Goal: Check status

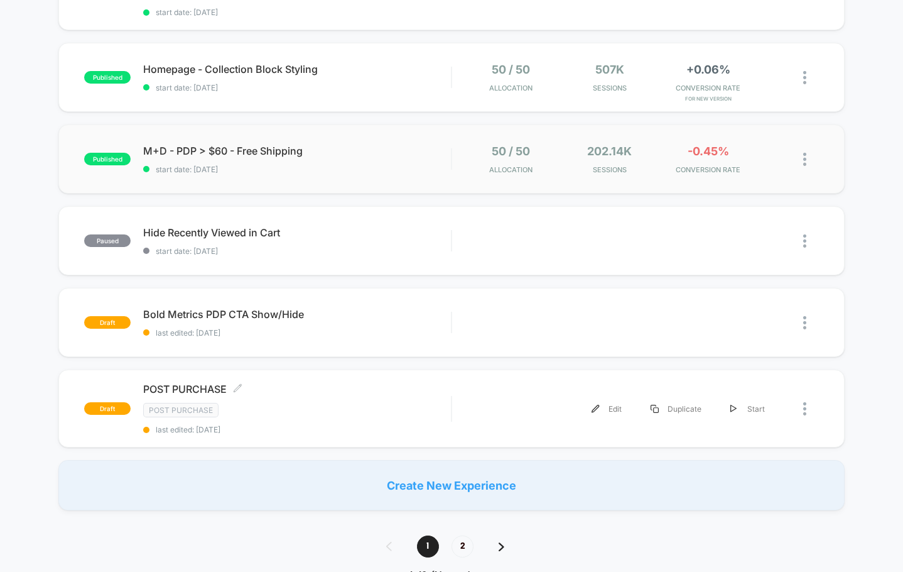
scroll to position [691, 0]
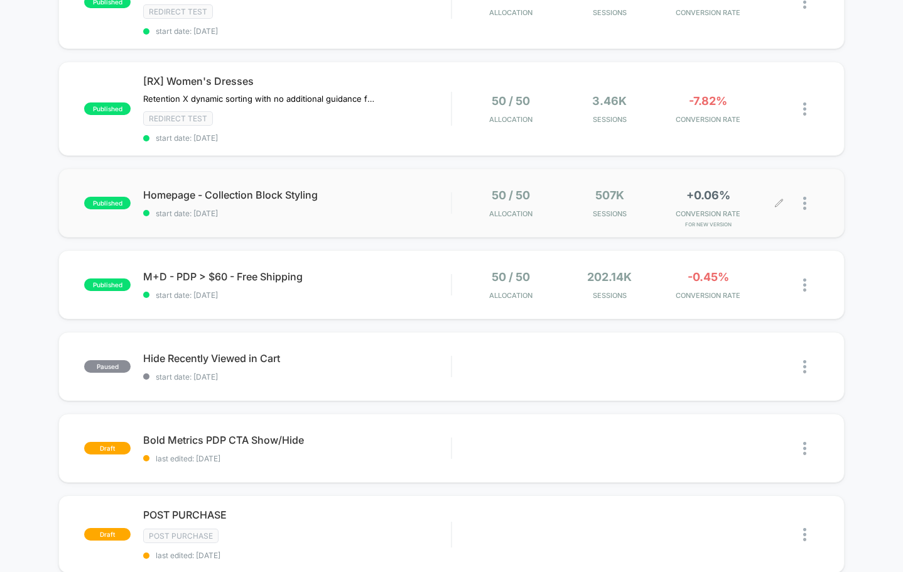
click at [801, 207] on div at bounding box center [800, 203] width 40 height 30
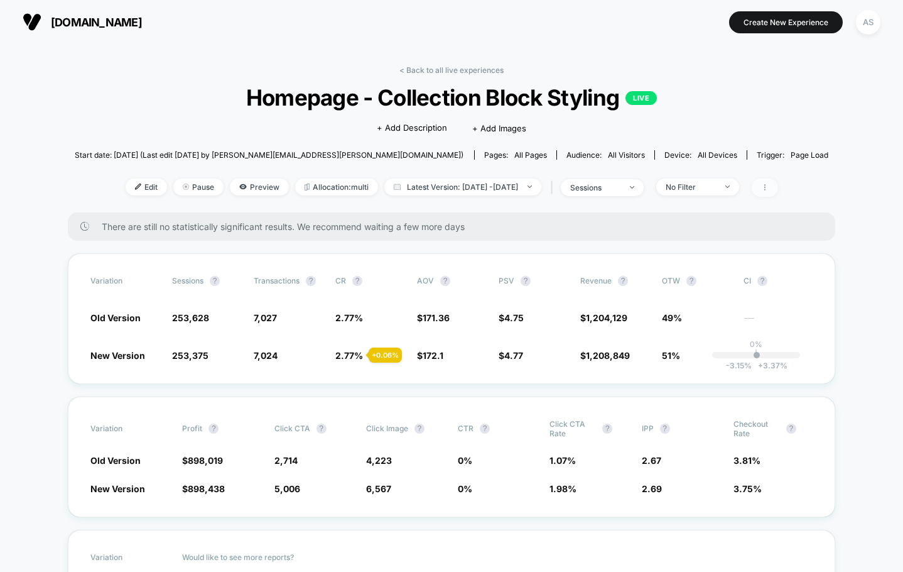
click at [778, 186] on span at bounding box center [765, 187] width 26 height 18
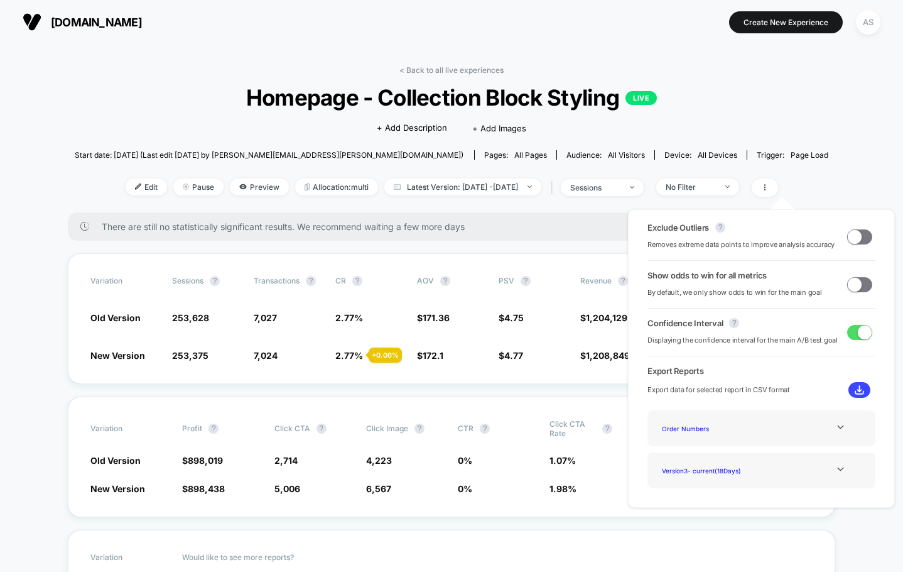
click at [788, 177] on div "< Back to all live experiences Homepage - Collection Block Styling LIVE Click t…" at bounding box center [452, 138] width 754 height 147
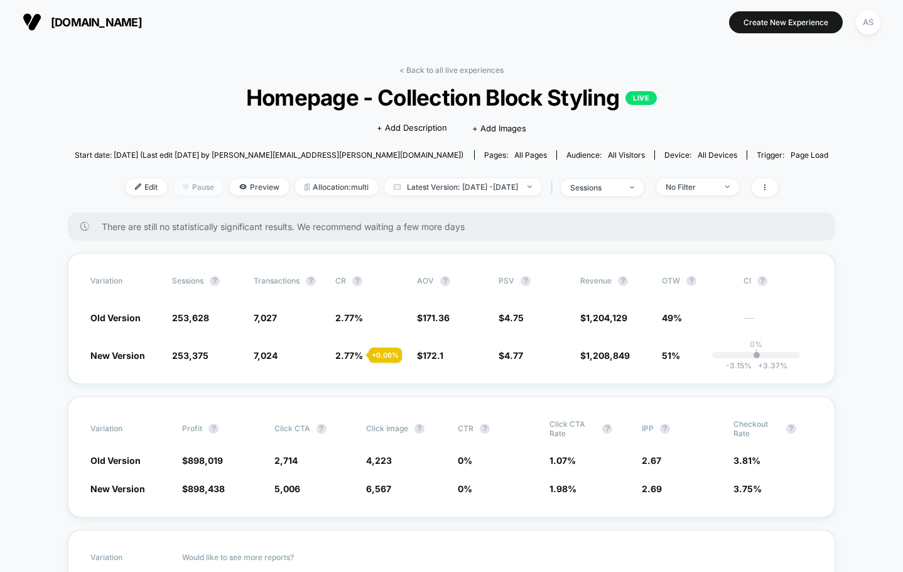
click at [183, 183] on img at bounding box center [186, 186] width 6 height 6
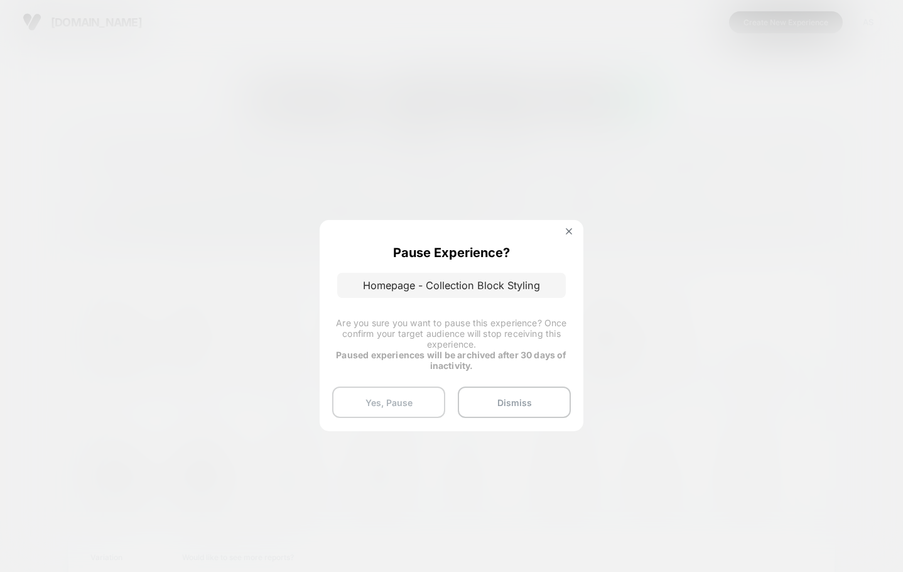
click at [420, 394] on button "Yes, Pause" at bounding box center [388, 401] width 113 height 31
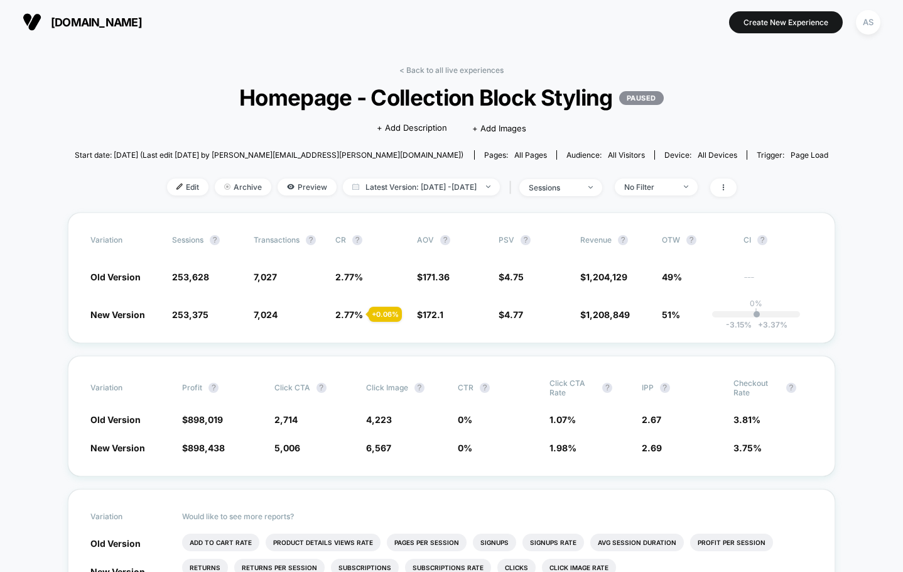
click at [41, 24] on img at bounding box center [32, 22] width 19 height 19
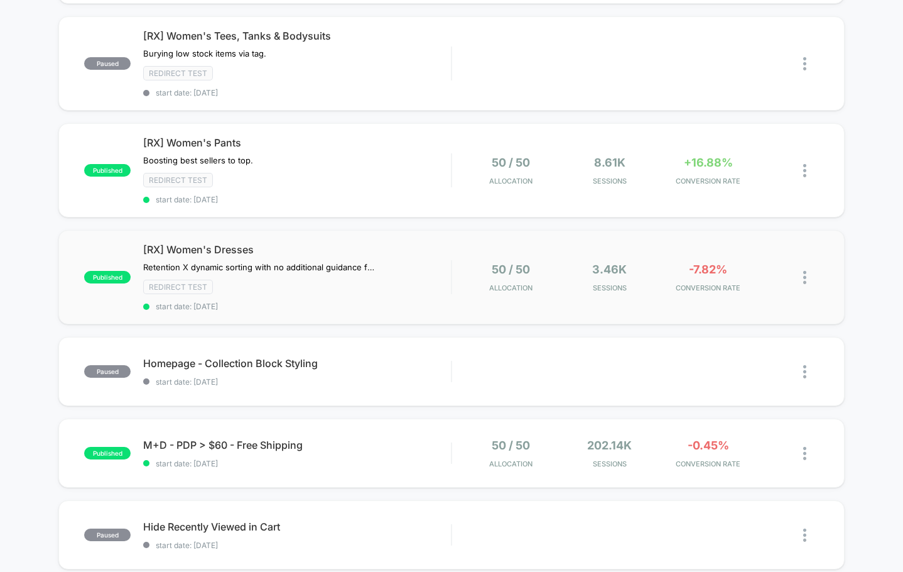
scroll to position [754, 0]
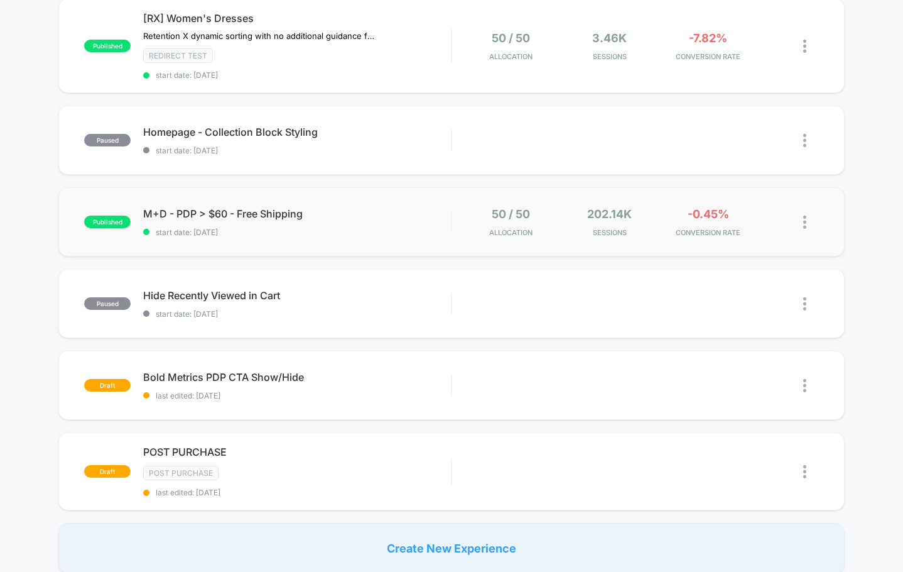
click at [523, 237] on div "published M+D - PDP > $60 - Free Shipping start date: [DATE] 50 / 50 Allocation…" at bounding box center [451, 221] width 786 height 69
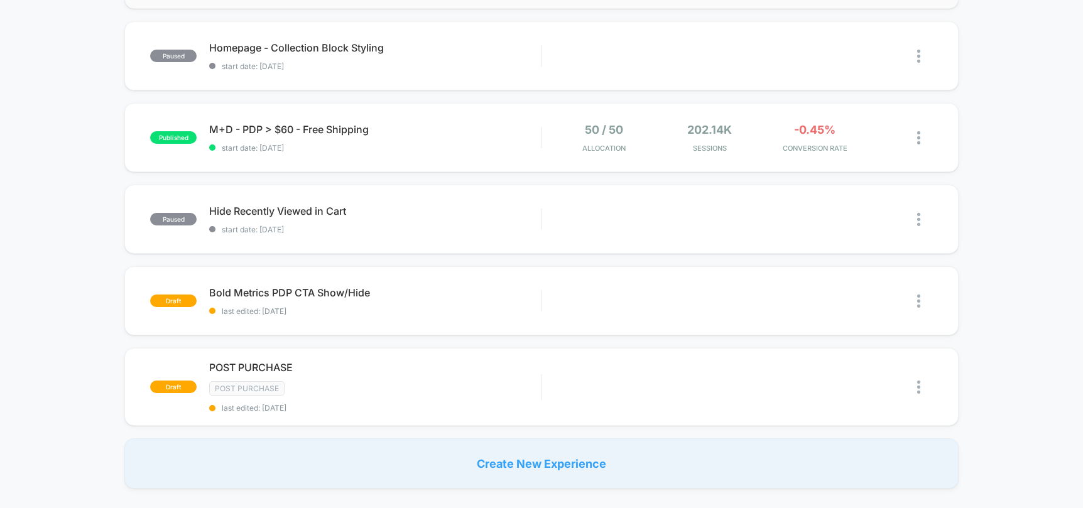
scroll to position [942, 0]
